Goal: Find specific page/section: Find specific page/section

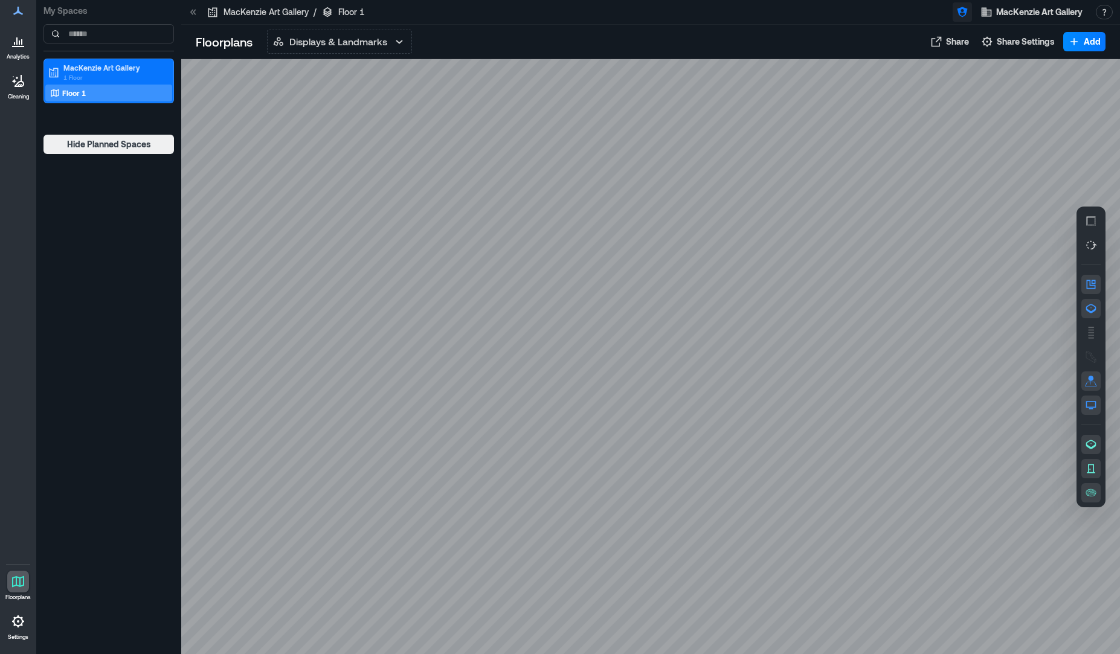
click at [957, 15] on icon "button" at bounding box center [962, 12] width 12 height 12
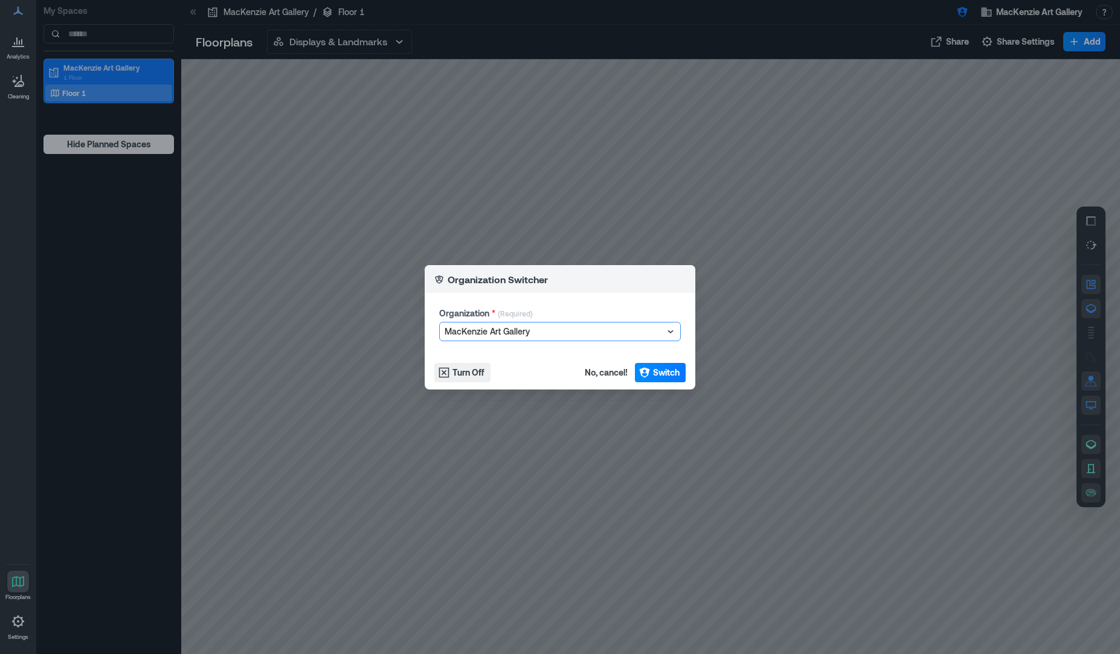
click at [564, 336] on div at bounding box center [553, 331] width 219 height 14
type input "****"
click at [514, 377] on div "Uber" at bounding box center [560, 373] width 236 height 19
click at [638, 377] on icon "button" at bounding box center [644, 373] width 12 height 12
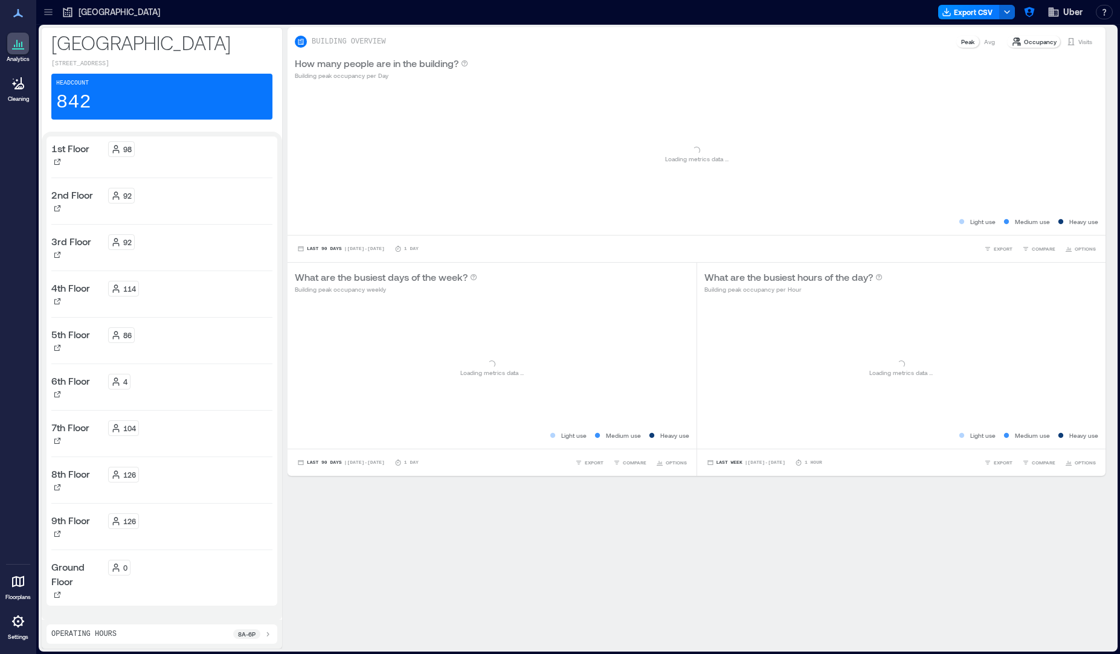
click at [16, 587] on icon at bounding box center [18, 581] width 14 height 14
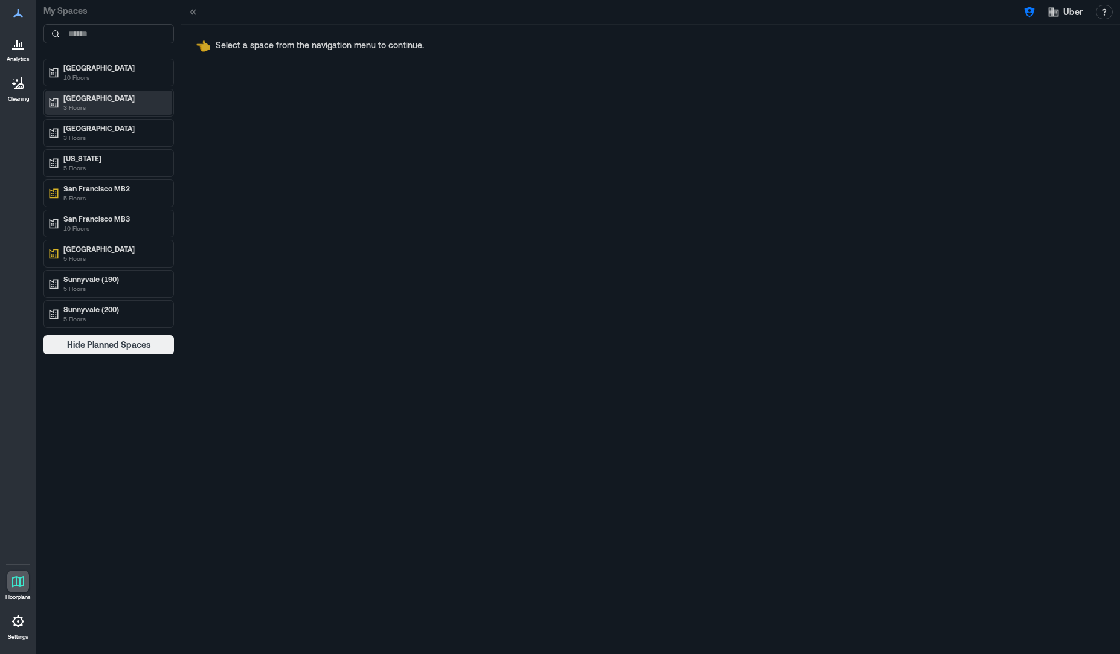
click at [86, 104] on p "3 Floors" at bounding box center [113, 108] width 101 height 10
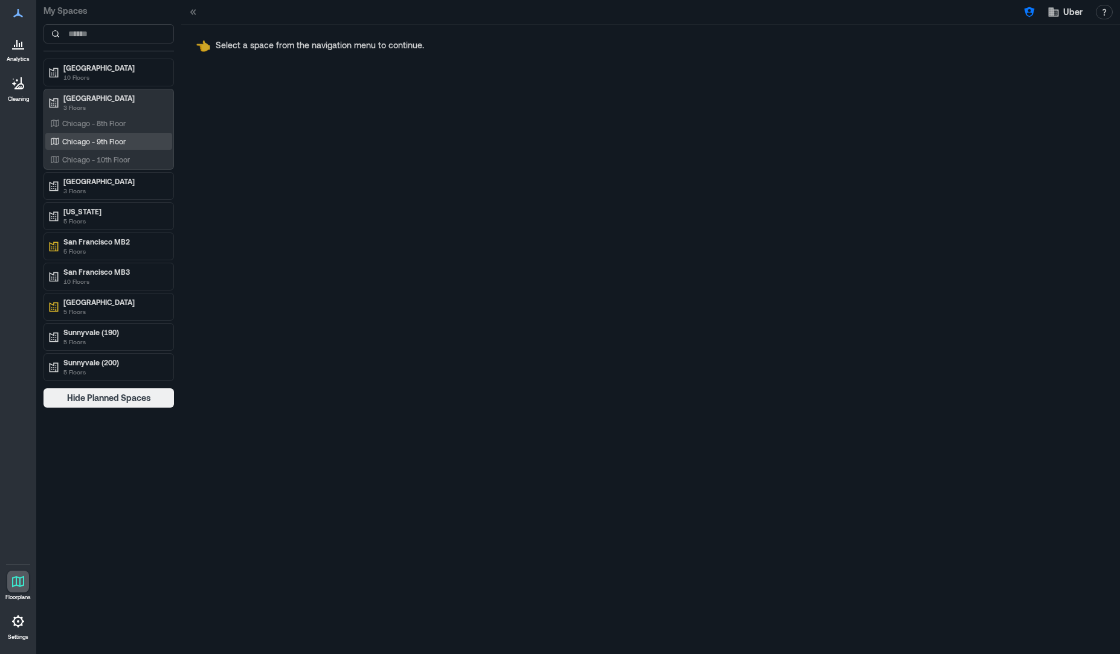
click at [85, 147] on div "Chicago - 9th Floor" at bounding box center [108, 141] width 127 height 17
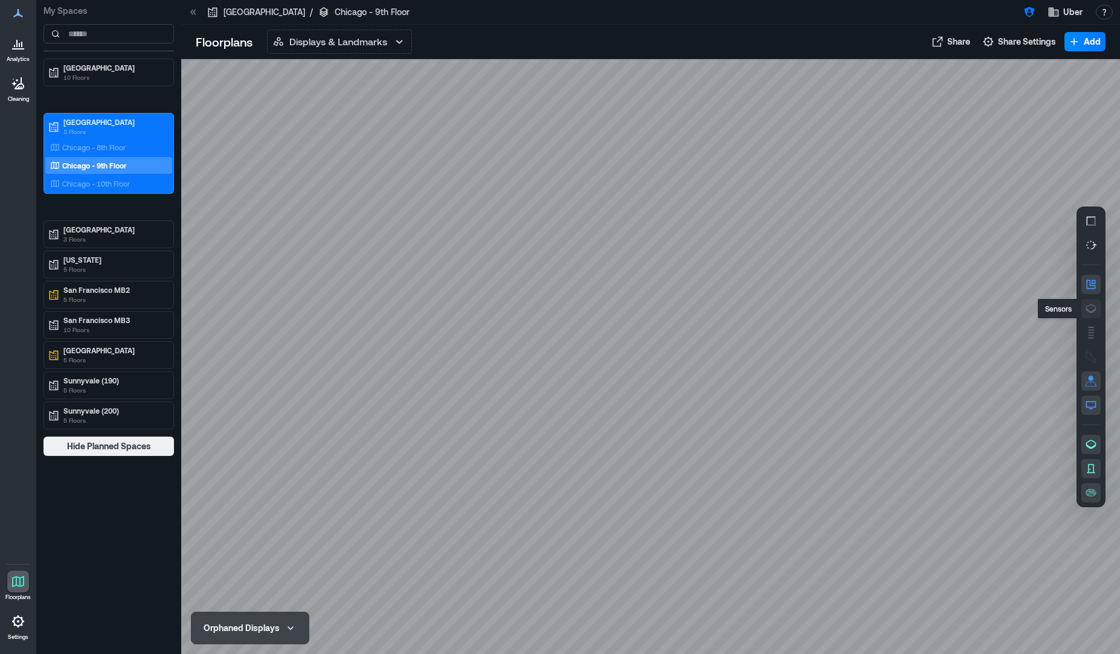
click at [1089, 314] on icon "button" at bounding box center [1091, 309] width 12 height 12
